Goal: Obtain resource: Download file/media

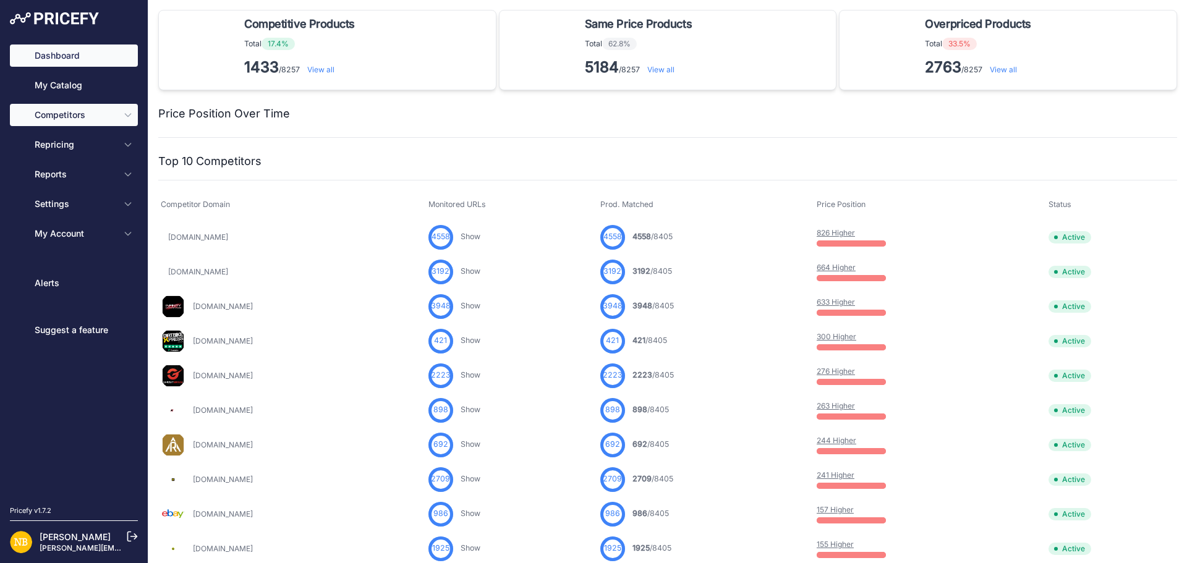
click at [129, 111] on icon "Sidebar" at bounding box center [128, 115] width 10 height 10
click at [132, 118] on icon "Sidebar" at bounding box center [128, 115] width 10 height 10
click at [122, 116] on button "Competitors" at bounding box center [74, 115] width 128 height 22
click at [131, 113] on icon "Sidebar" at bounding box center [128, 115] width 10 height 10
click at [127, 114] on icon "Sidebar" at bounding box center [128, 115] width 10 height 10
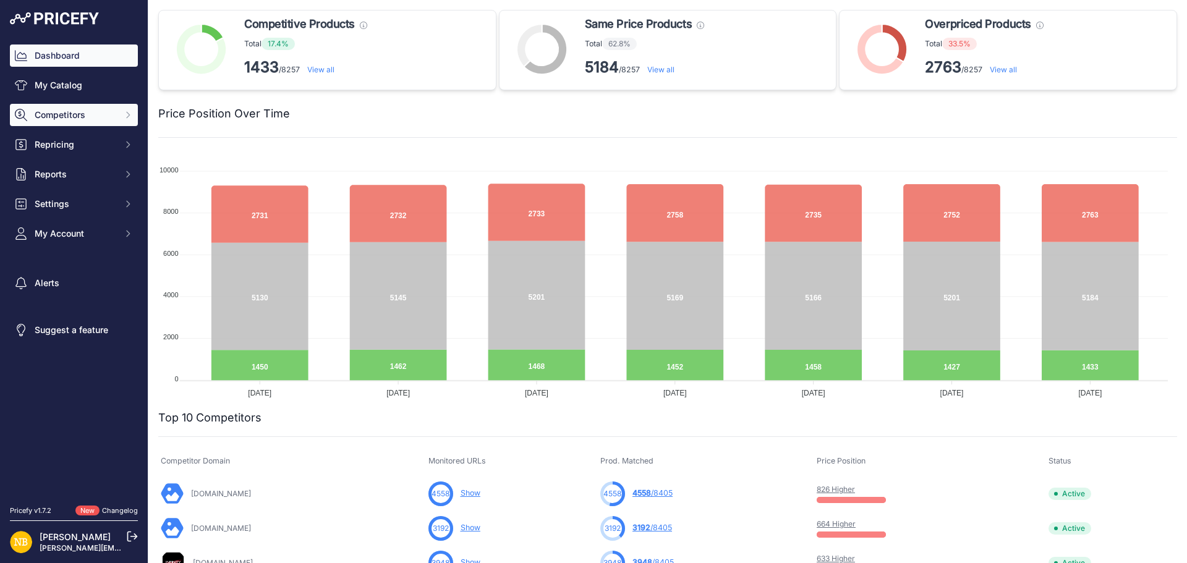
click at [120, 108] on button "Competitors" at bounding box center [74, 115] width 128 height 22
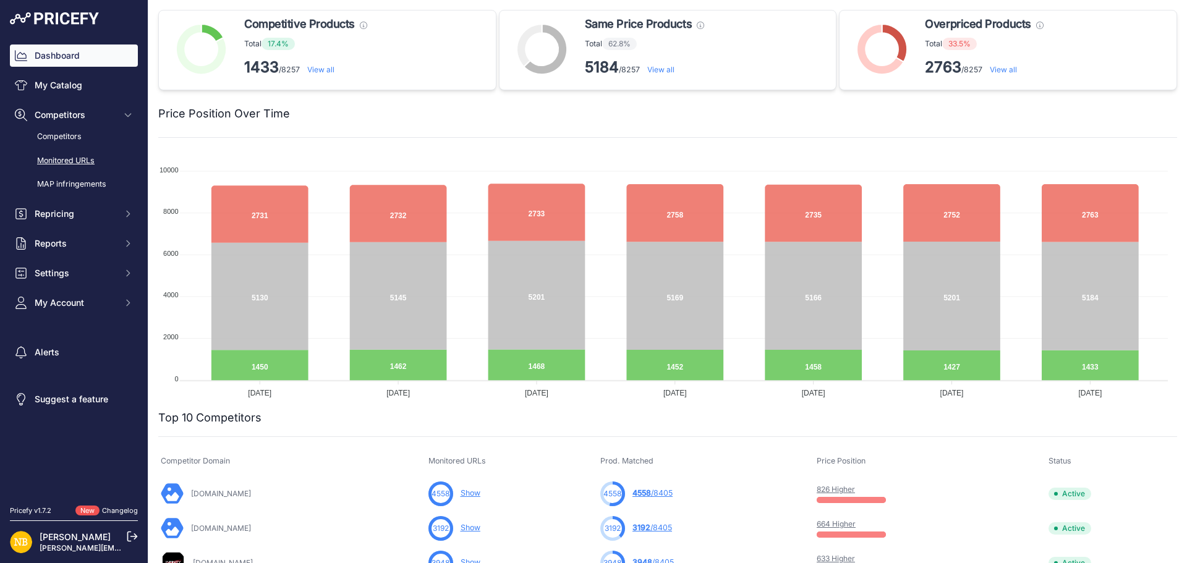
click at [74, 164] on link "Monitored URLs" at bounding box center [74, 161] width 128 height 22
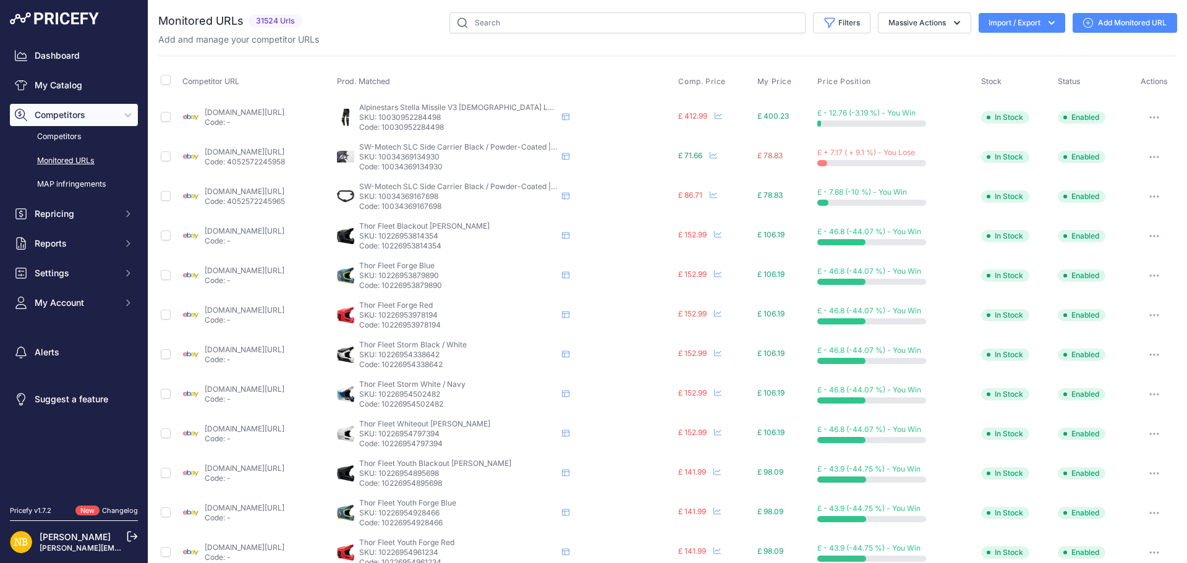
click at [1045, 19] on icon "button" at bounding box center [1051, 23] width 12 height 12
click at [1003, 70] on div "Export" at bounding box center [1020, 71] width 99 height 22
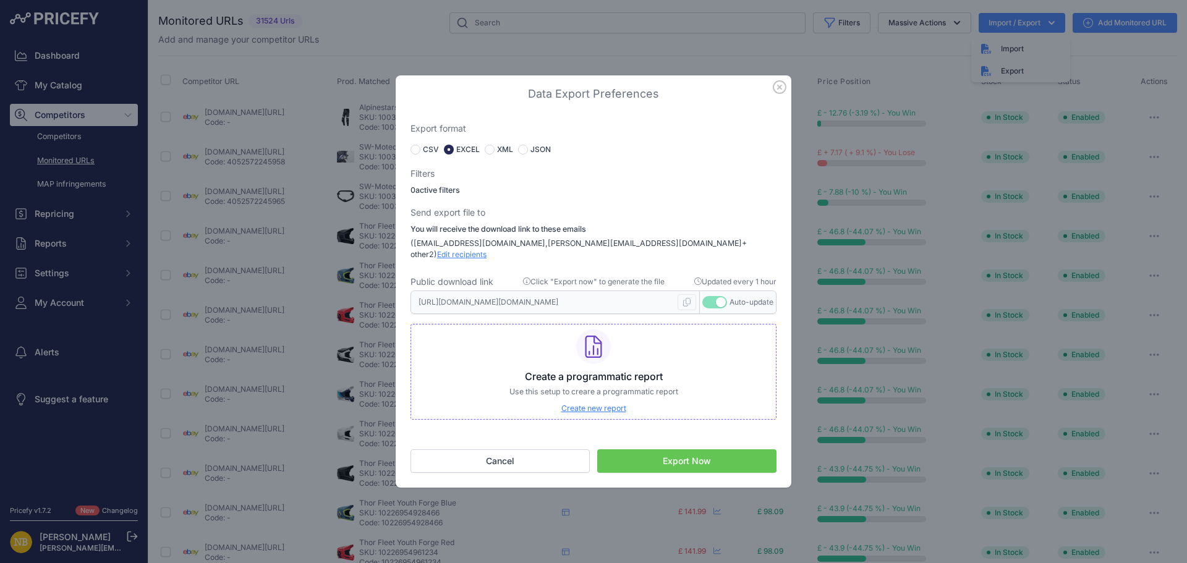
click at [645, 456] on button "Export Now" at bounding box center [686, 460] width 179 height 23
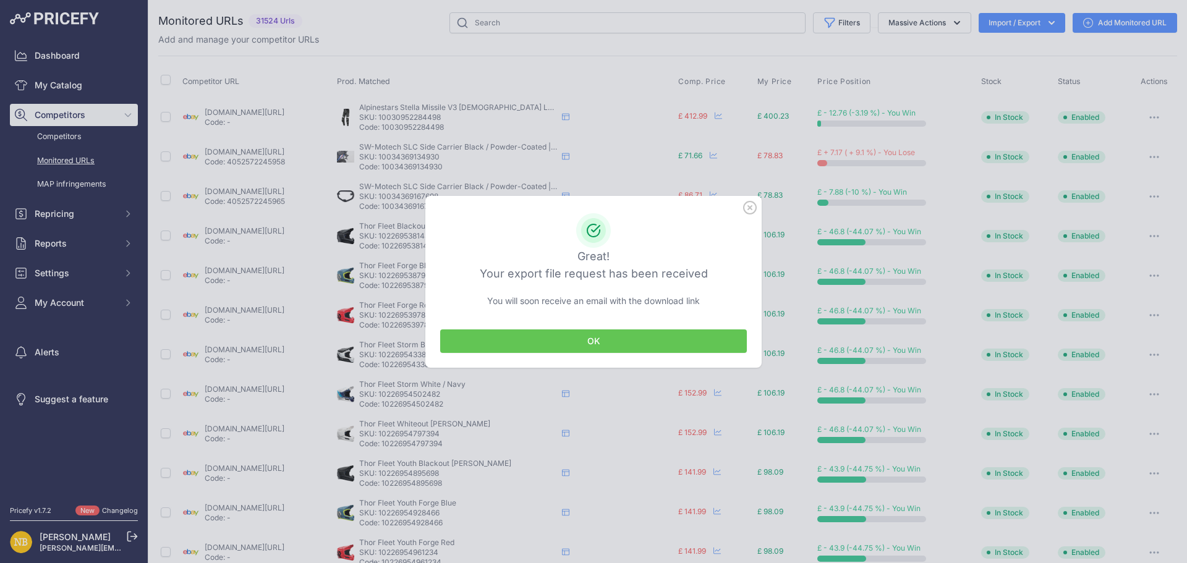
click at [633, 338] on button "OK" at bounding box center [593, 340] width 307 height 23
